Goal: Information Seeking & Learning: Learn about a topic

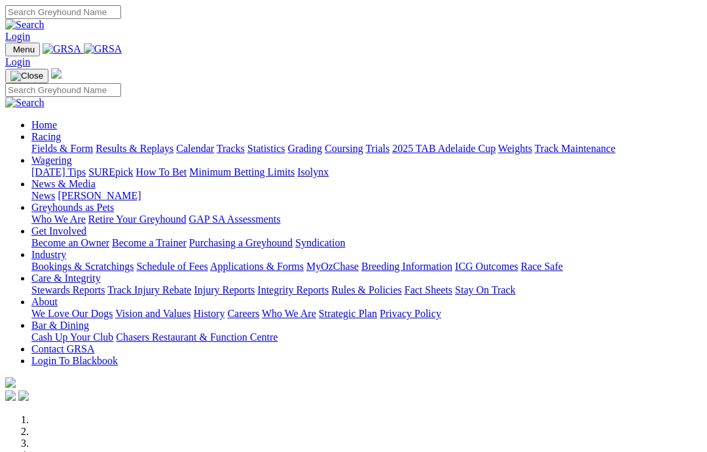
scroll to position [300, 0]
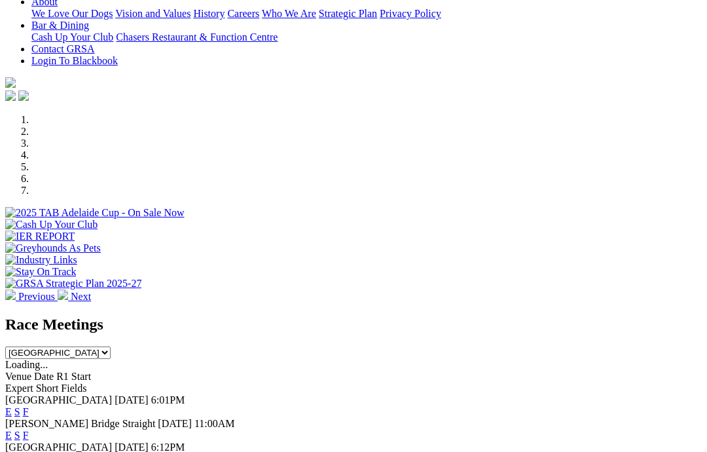
click at [29, 406] on link "F" at bounding box center [26, 411] width 6 height 11
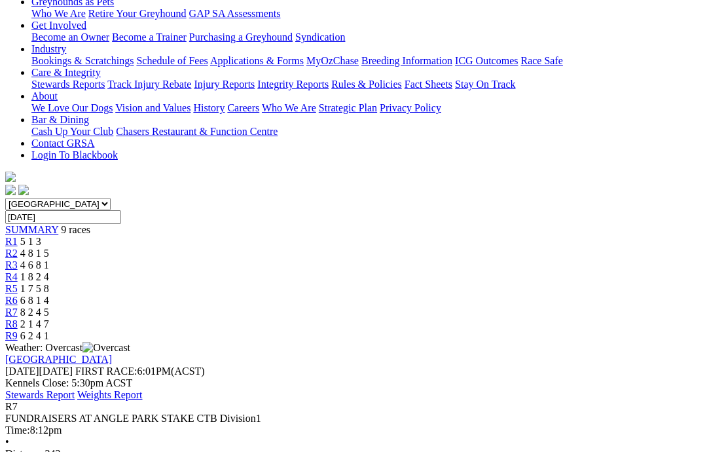
scroll to position [247, 0]
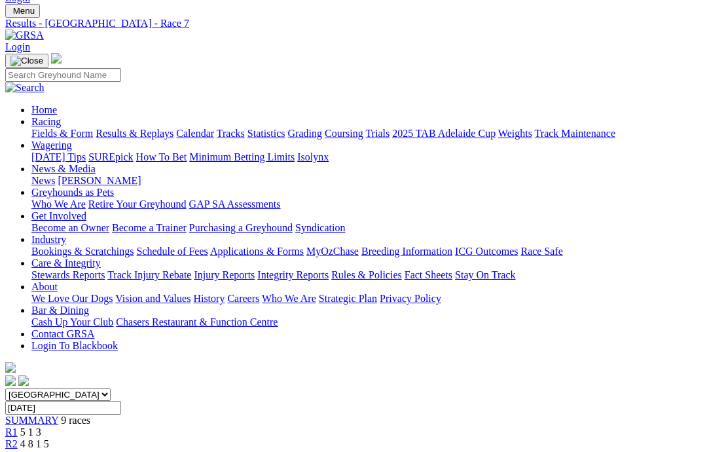
scroll to position [0, 0]
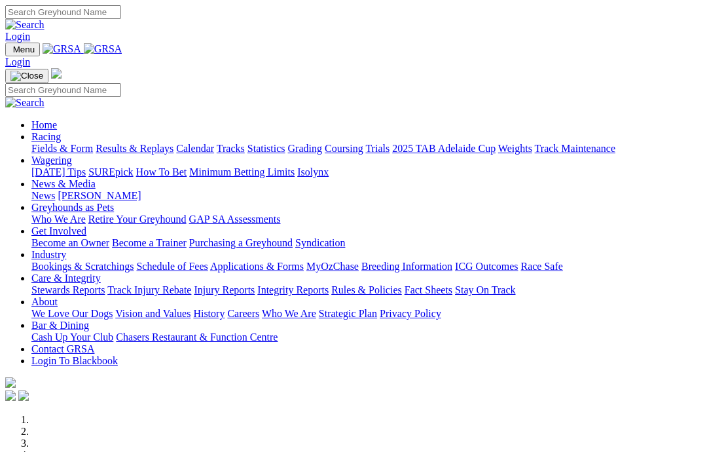
scroll to position [364, 0]
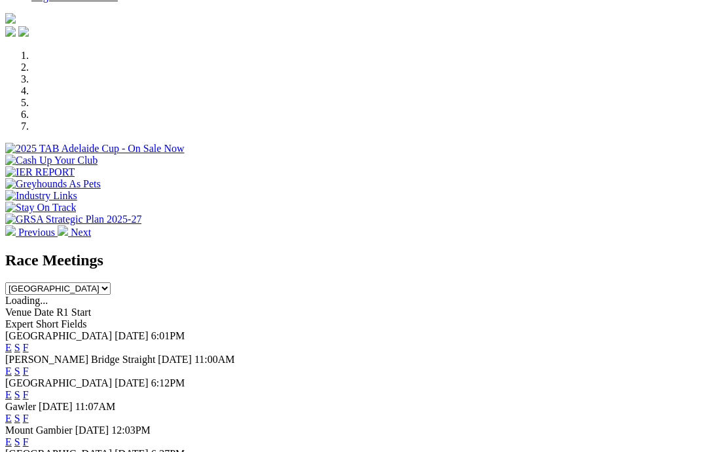
click at [29, 389] on link "F" at bounding box center [26, 394] width 6 height 11
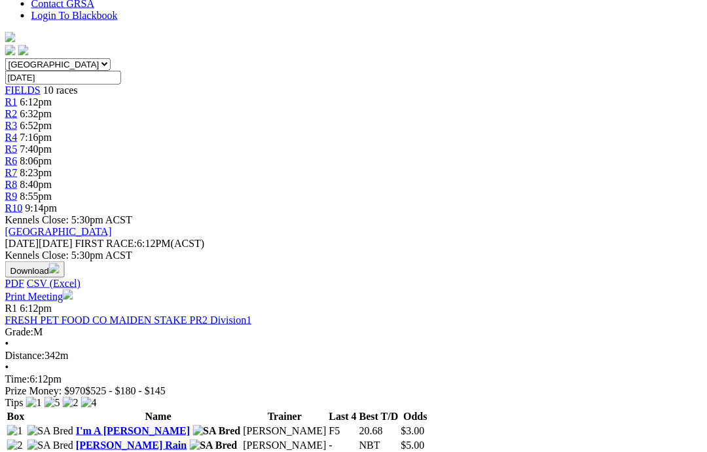
scroll to position [323, 9]
